Goal: Task Accomplishment & Management: Manage account settings

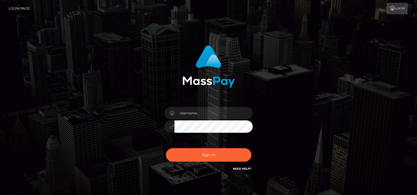
click at [203, 114] on input "text" at bounding box center [213, 113] width 78 height 12
type input "tammyk.cforth"
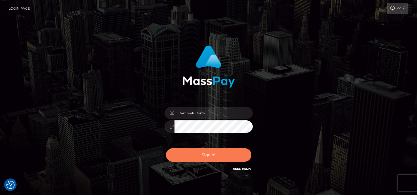
click at [201, 152] on button "Sign in" at bounding box center [208, 155] width 85 height 14
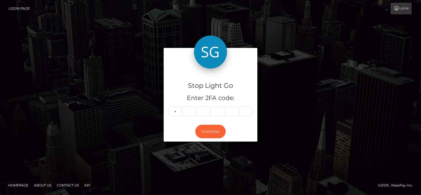
type input "3"
type input "6"
type input "5"
type input "7"
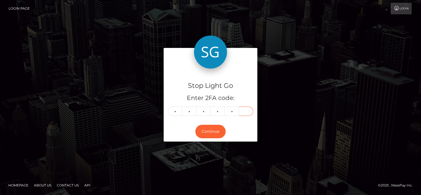
type input "0"
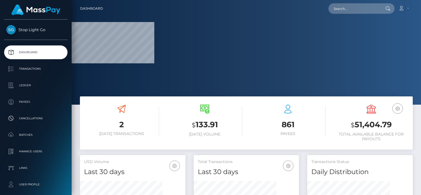
click at [205, 133] on h6 "Today Volume" at bounding box center [204, 134] width 75 height 5
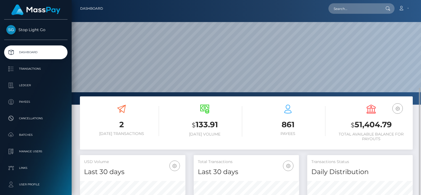
scroll to position [83, 0]
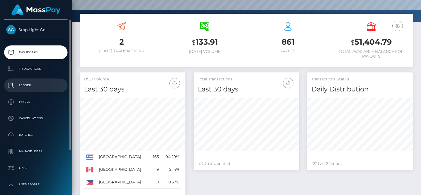
click at [26, 84] on p "Ledger" at bounding box center [35, 85] width 59 height 8
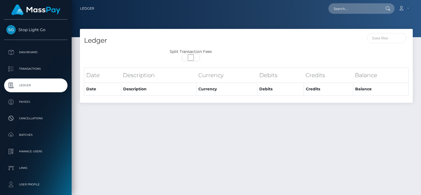
select select
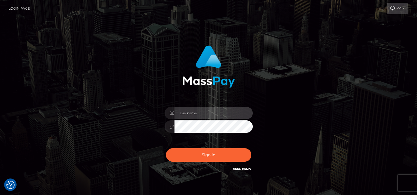
click at [210, 117] on input "text" at bounding box center [213, 113] width 78 height 12
type input "tammyk.cforth"
